Goal: Find specific page/section: Find specific page/section

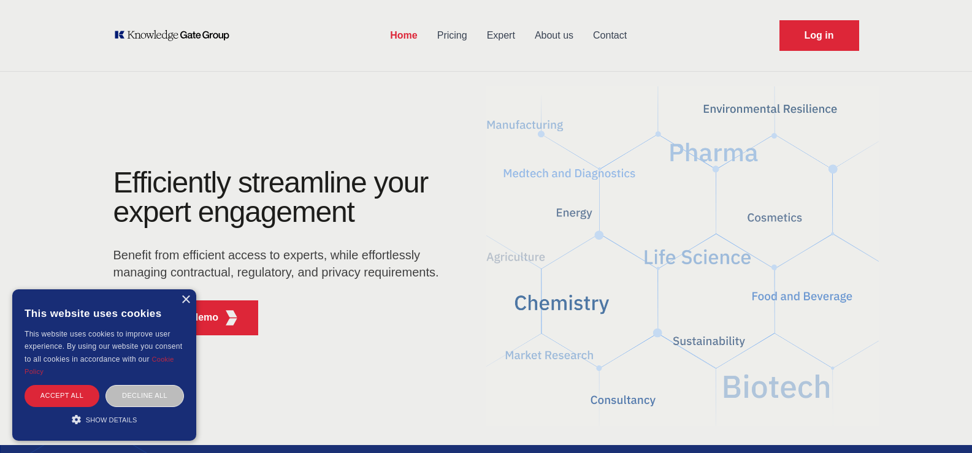
click at [552, 34] on link "About us" at bounding box center [554, 36] width 58 height 32
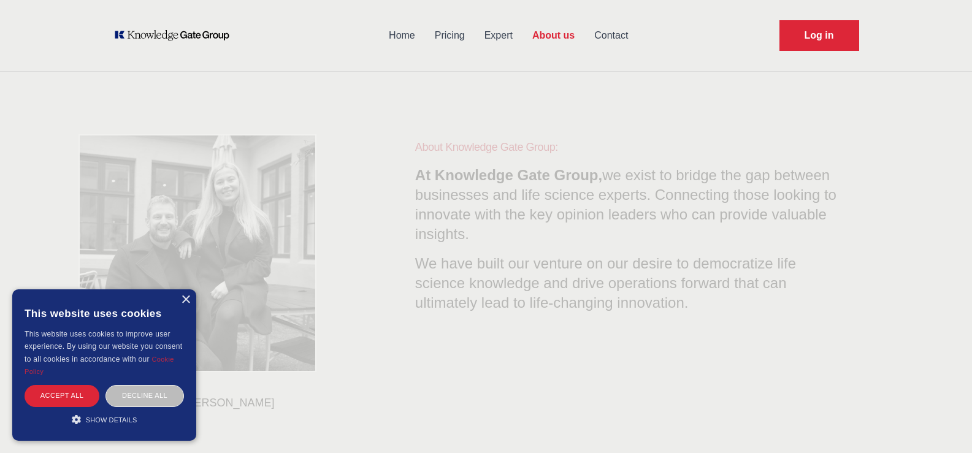
click at [603, 26] on link "Contact" at bounding box center [610, 36] width 53 height 32
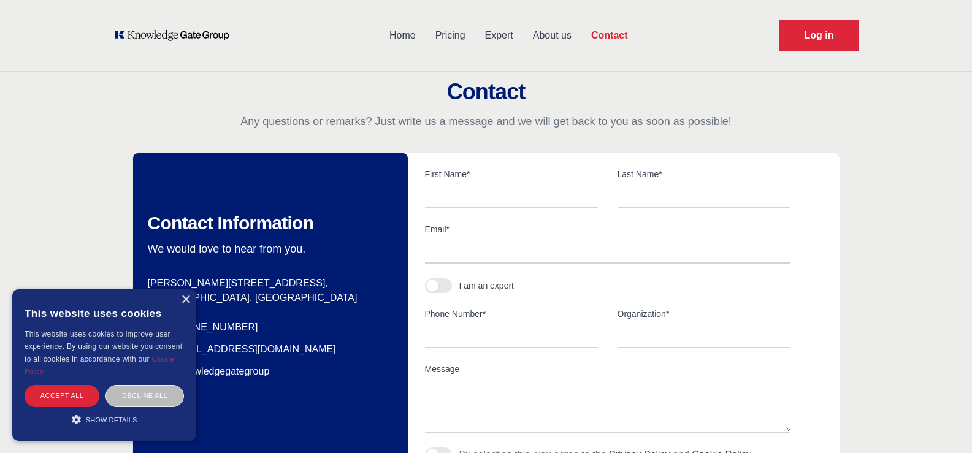
click at [568, 34] on link "About us" at bounding box center [552, 36] width 58 height 32
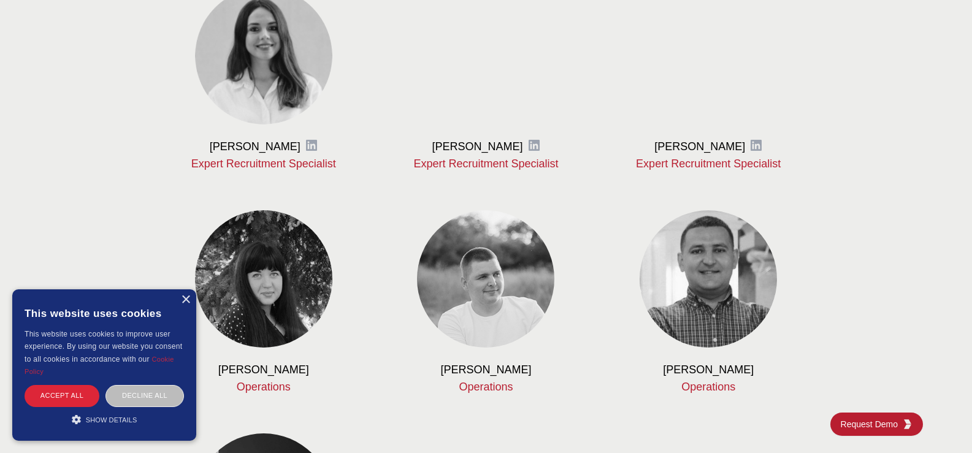
scroll to position [1238, 0]
